Goal: Navigation & Orientation: Understand site structure

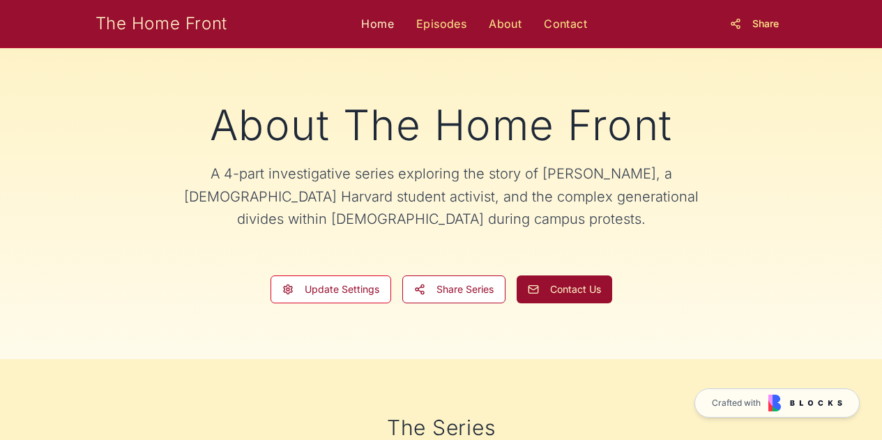
click at [369, 29] on link "Home" at bounding box center [377, 23] width 33 height 17
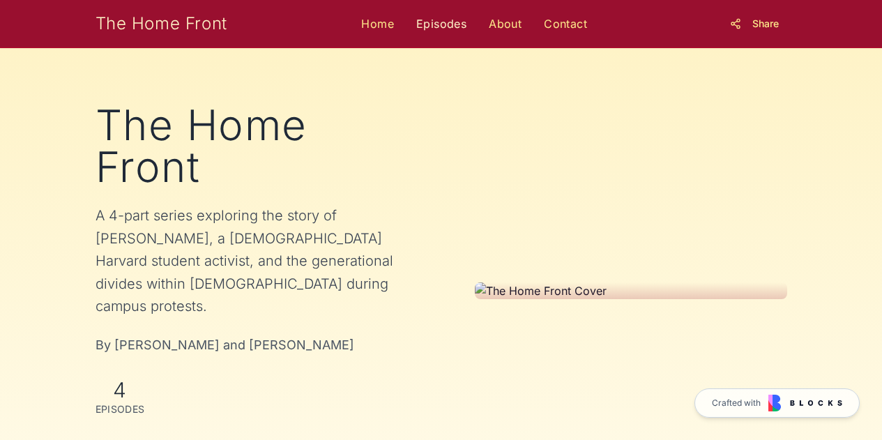
click at [438, 24] on link "Episodes" at bounding box center [441, 23] width 50 height 17
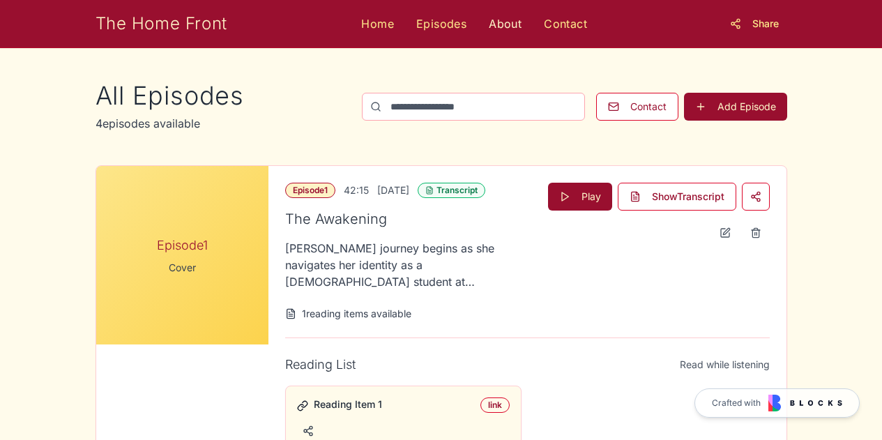
click at [499, 27] on link "About" at bounding box center [505, 23] width 33 height 17
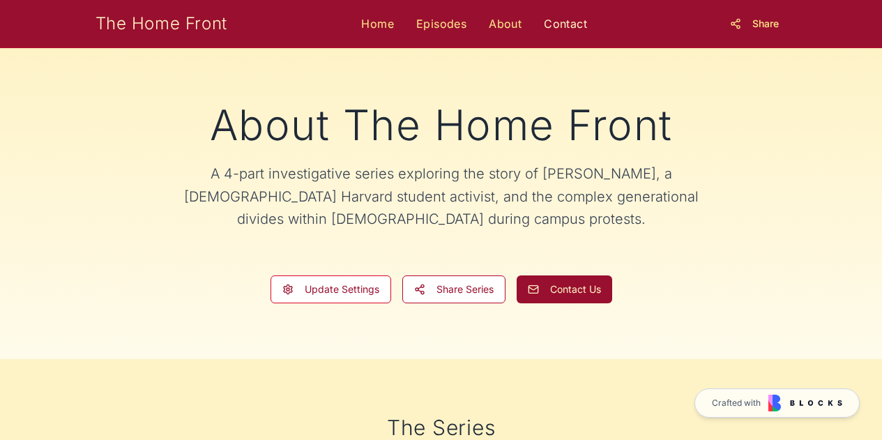
click at [550, 25] on link "Contact" at bounding box center [565, 23] width 43 height 17
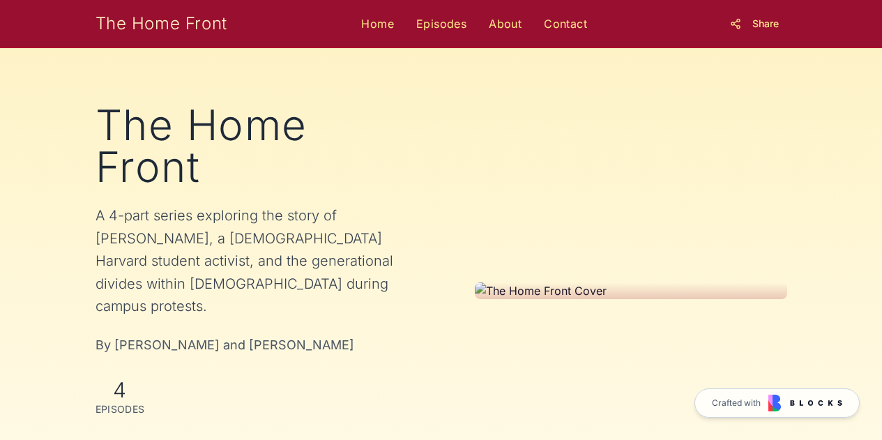
click at [383, 24] on link "Home" at bounding box center [377, 23] width 33 height 17
click at [438, 29] on link "Episodes" at bounding box center [441, 23] width 50 height 17
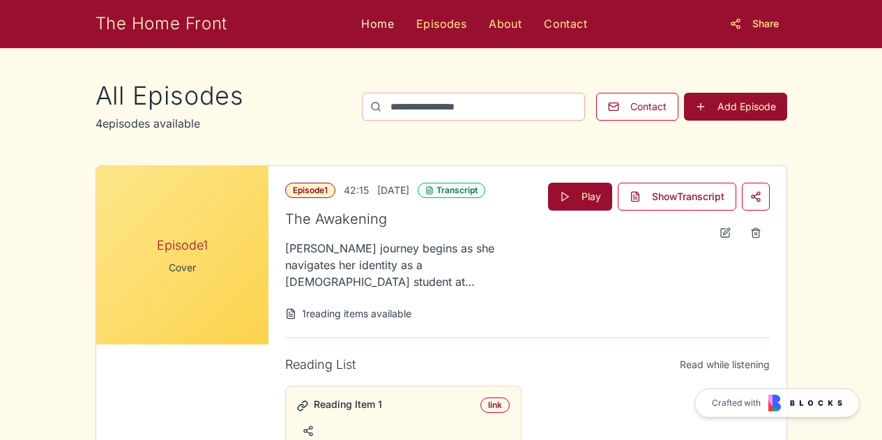
click at [381, 28] on link "Home" at bounding box center [377, 23] width 33 height 17
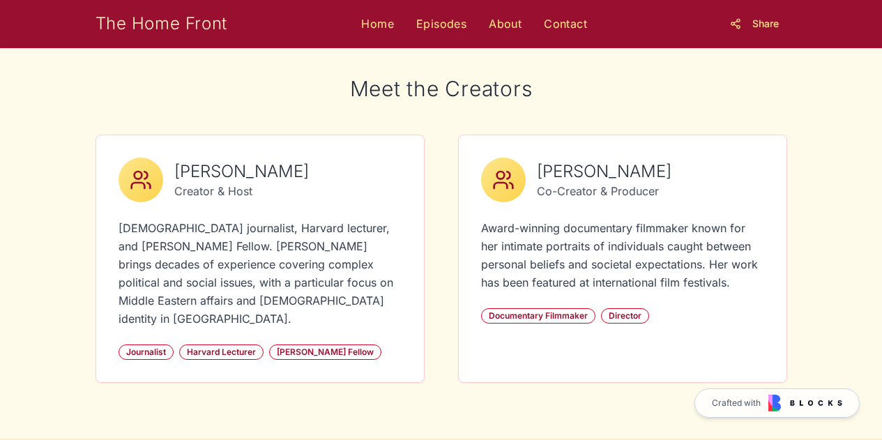
scroll to position [513, 0]
click at [512, 29] on link "About" at bounding box center [505, 23] width 33 height 17
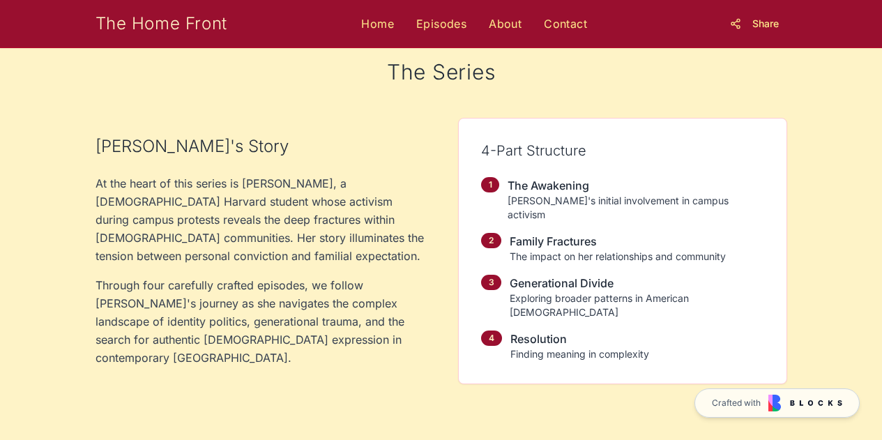
scroll to position [354, 0]
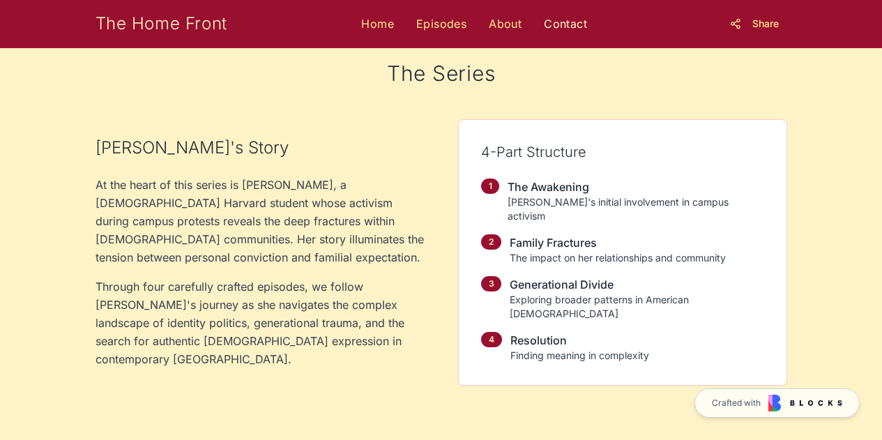
click at [569, 29] on link "Contact" at bounding box center [565, 23] width 43 height 17
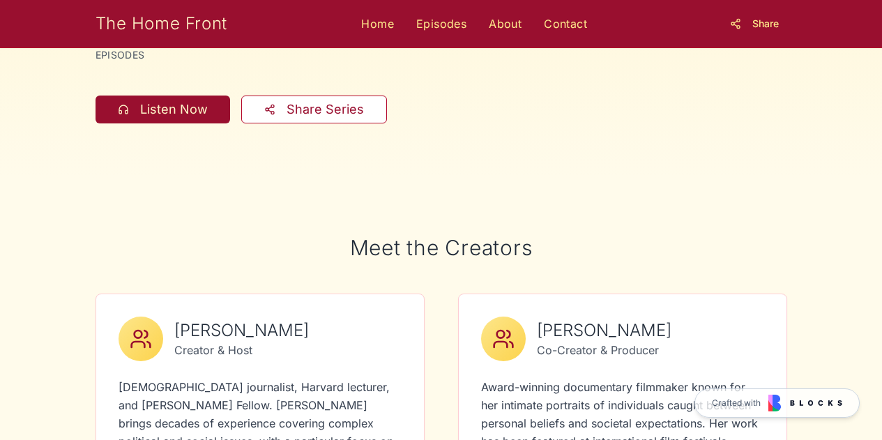
click at [687, 235] on h2 "Meet the Creators" at bounding box center [440, 247] width 691 height 25
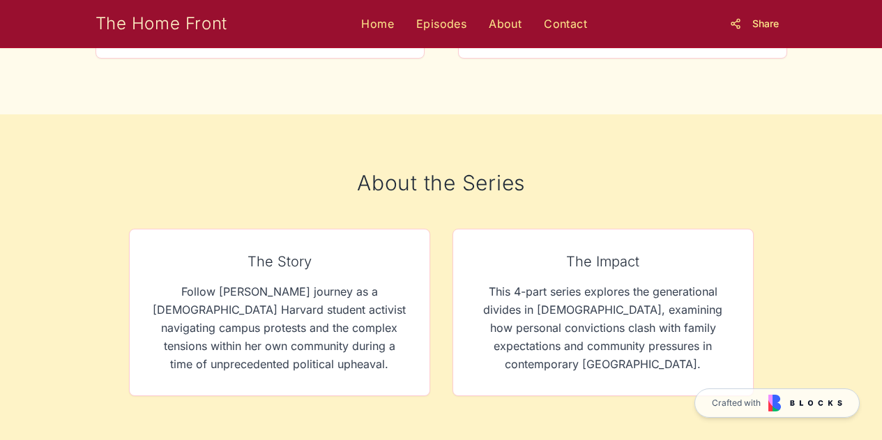
scroll to position [837, 0]
click at [561, 28] on link "Contact" at bounding box center [565, 23] width 43 height 17
click at [442, 26] on link "Episodes" at bounding box center [441, 23] width 50 height 17
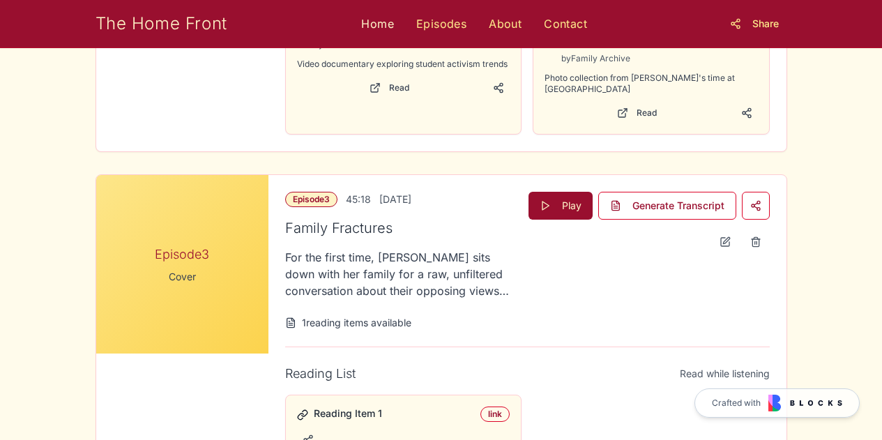
click at [383, 22] on link "Home" at bounding box center [377, 23] width 33 height 17
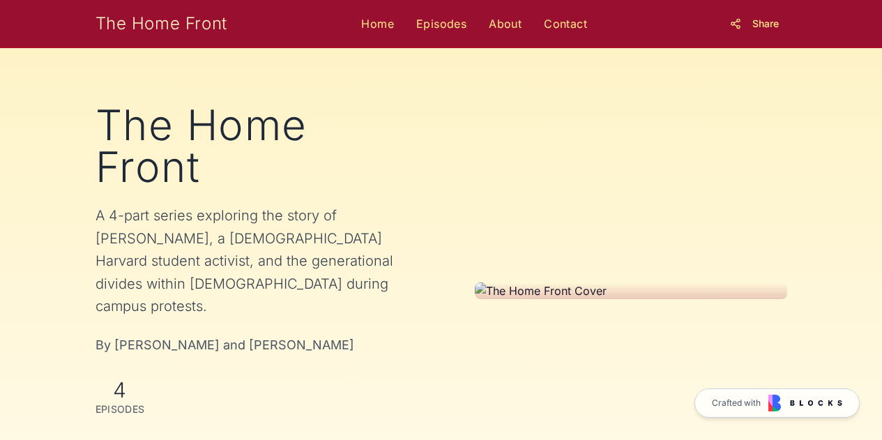
click at [498, 29] on link "About" at bounding box center [505, 23] width 33 height 17
